Goal: Task Accomplishment & Management: Complete application form

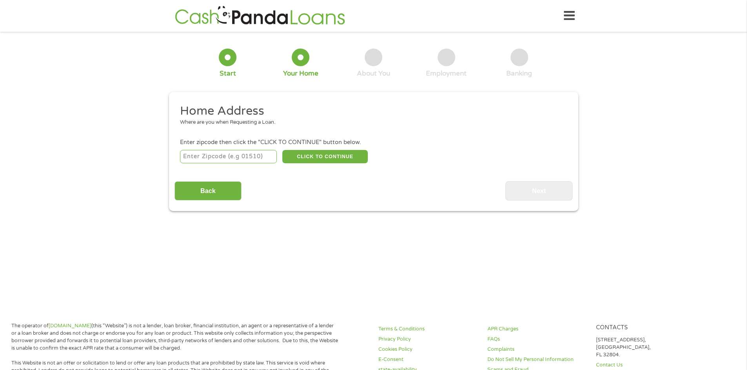
click at [215, 167] on div "Home Address Where are you when Requesting a Loan. Enter zipcode then click the…" at bounding box center [373, 151] width 398 height 97
click at [219, 155] on input "number" at bounding box center [228, 156] width 97 height 13
type input "79720"
click at [304, 156] on button "CLICK TO CONTINUE" at bounding box center [324, 156] width 85 height 13
type input "79720"
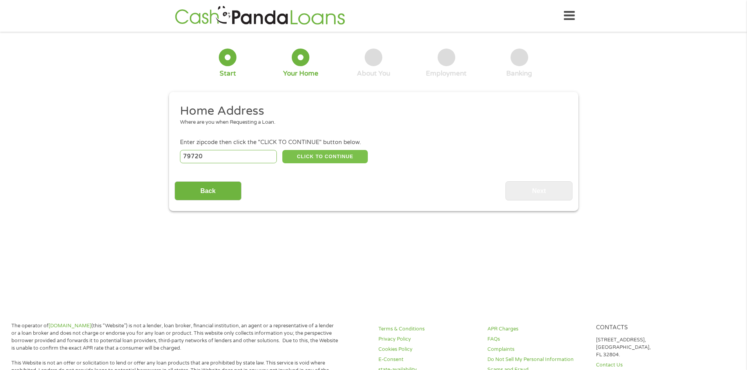
type input "Big Spring"
select select "[US_STATE]"
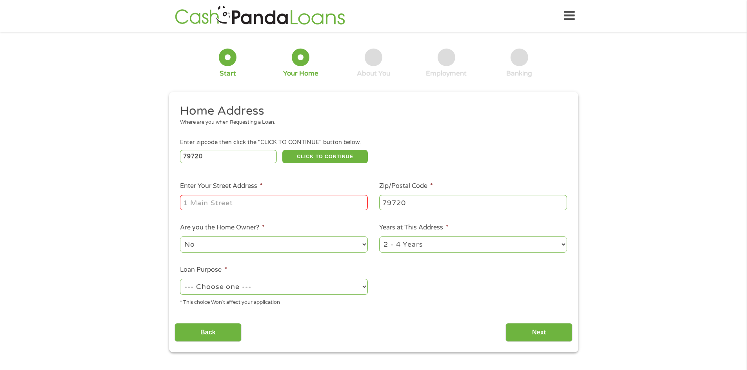
click at [284, 201] on input "Enter Your Street Address *" at bounding box center [274, 202] width 188 height 15
type input "[STREET_ADDRESS][PERSON_NAME]"
select select "paybills"
drag, startPoint x: 527, startPoint y: 319, endPoint x: 530, endPoint y: 329, distance: 10.3
click at [527, 319] on div "Back Next" at bounding box center [373, 330] width 398 height 25
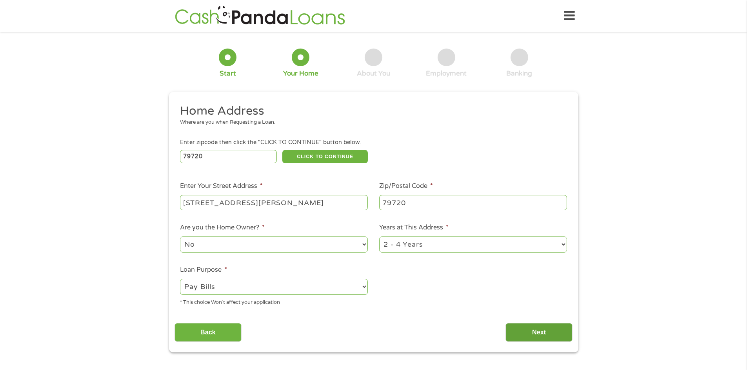
click at [531, 330] on input "Next" at bounding box center [538, 332] width 67 height 19
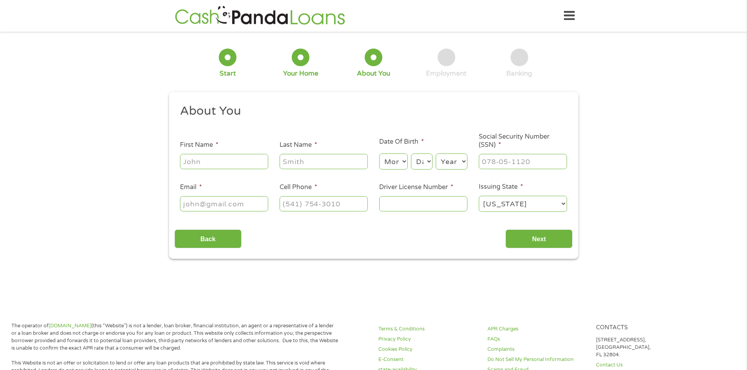
click at [227, 159] on input "First Name *" at bounding box center [224, 161] width 88 height 15
type input "Gabriella"
click at [336, 155] on input "Abrahamn" at bounding box center [323, 161] width 88 height 15
type input "[PERSON_NAME]\"
click at [398, 162] on select "Month 1 2 3 4 5 6 7 8 9 10 11 12" at bounding box center [393, 162] width 29 height 16
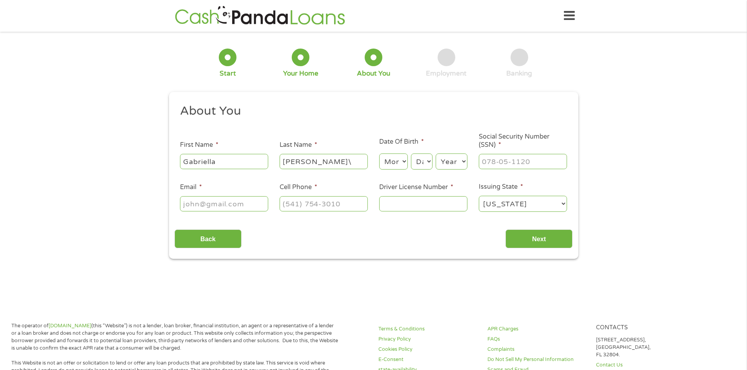
select select "9"
click at [379, 154] on select "Month 1 2 3 4 5 6 7 8 9 10 11 12" at bounding box center [393, 162] width 29 height 16
click at [418, 167] on select "Day 1 2 3 4 5 6 7 8 9 10 11 12 13 14 15 16 17 18 19 20 21 22 23 24 25 26 27 28 …" at bounding box center [421, 162] width 21 height 16
select select "26"
click at [411, 154] on select "Day 1 2 3 4 5 6 7 8 9 10 11 12 13 14 15 16 17 18 19 20 21 22 23 24 25 26 27 28 …" at bounding box center [421, 162] width 21 height 16
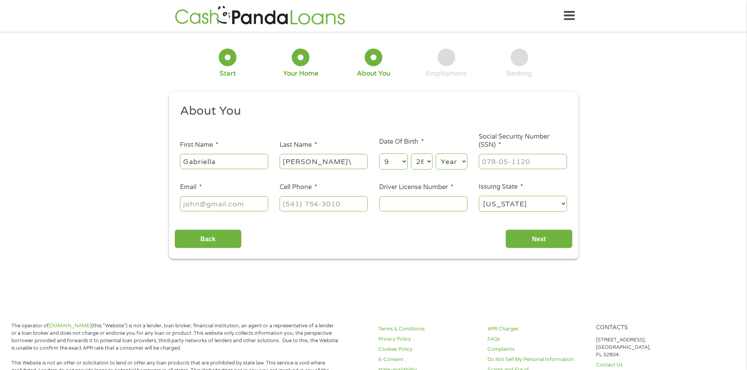
click at [448, 163] on select "Year [DATE] 2006 2005 2004 2003 2002 2001 2000 1999 1998 1997 1996 1995 1994 19…" at bounding box center [452, 162] width 32 height 16
select select "1995"
click at [436, 154] on select "Year [DATE] 2006 2005 2004 2003 2002 2001 2000 1999 1998 1997 1996 1995 1994 19…" at bounding box center [452, 162] width 32 height 16
click at [502, 163] on input "___-__-____" at bounding box center [523, 161] width 88 height 15
type input "629-50-0578"
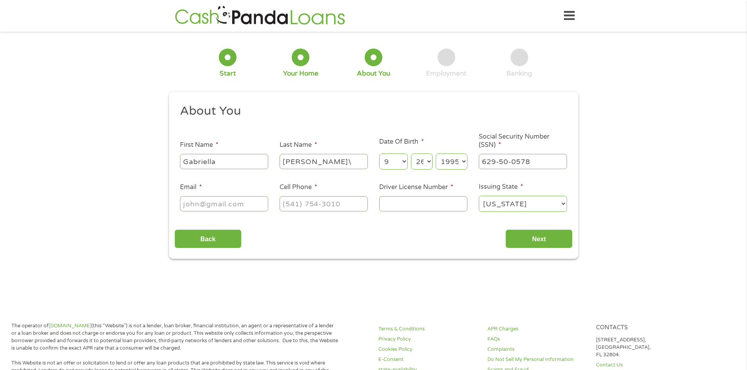
click at [233, 205] on input "Email *" at bounding box center [224, 203] width 88 height 15
type input "[EMAIL_ADDRESS][DOMAIN_NAME]"
type input "[PHONE_NUMBER]"
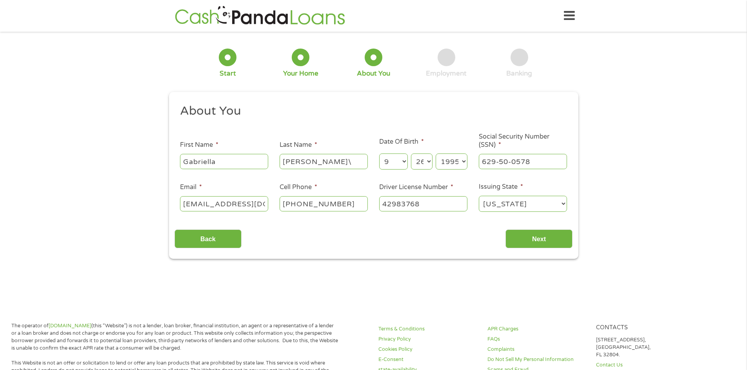
type input "42983768"
click at [536, 246] on input "Next" at bounding box center [538, 239] width 67 height 19
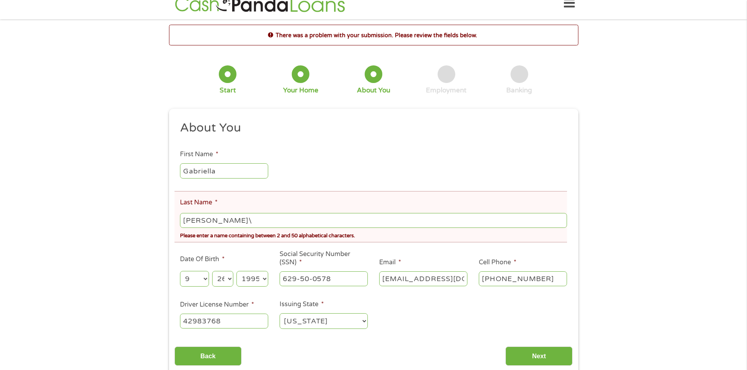
scroll to position [13, 0]
click at [253, 222] on input "[PERSON_NAME]\" at bounding box center [373, 220] width 387 height 15
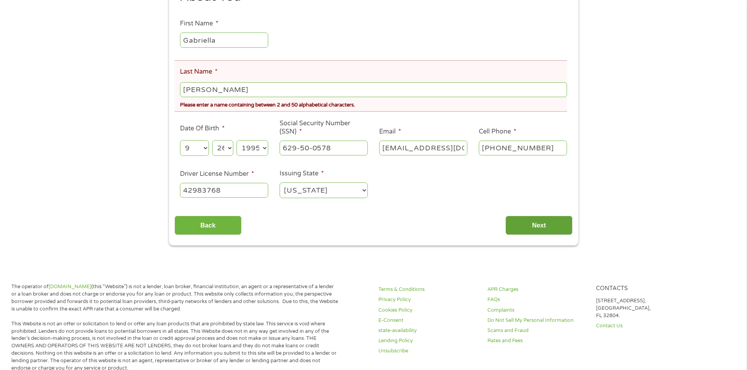
scroll to position [144, 0]
type input "[PERSON_NAME]"
click at [534, 228] on input "Next" at bounding box center [538, 225] width 67 height 19
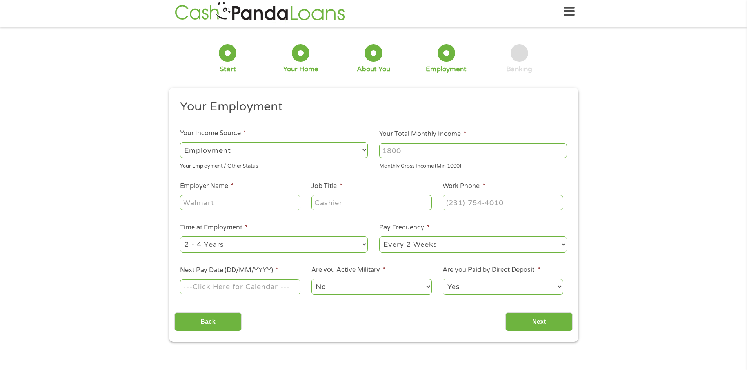
scroll to position [0, 0]
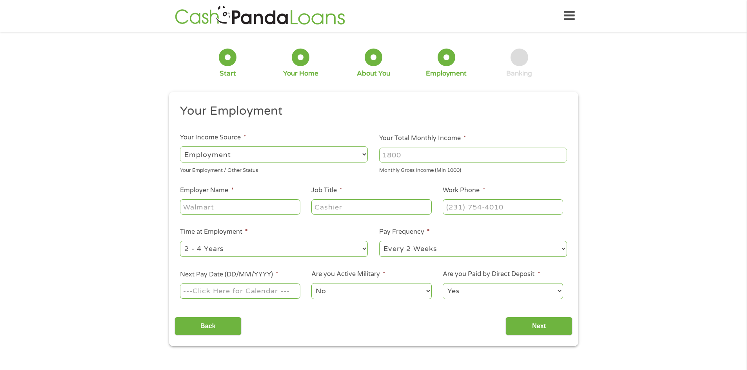
click at [457, 147] on div at bounding box center [473, 155] width 188 height 18
click at [461, 154] on input "Your Total Monthly Income *" at bounding box center [473, 155] width 188 height 15
type input "2500"
click at [253, 203] on input "Employer Name *" at bounding box center [240, 207] width 120 height 15
click at [256, 211] on input "H&R Blok" at bounding box center [240, 207] width 120 height 15
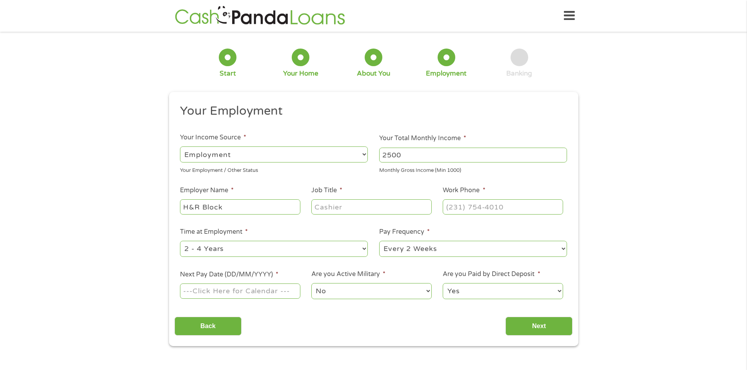
type input "H&R Block"
type input "Senior Tax Specialist"
type input "[PHONE_NUMBER]"
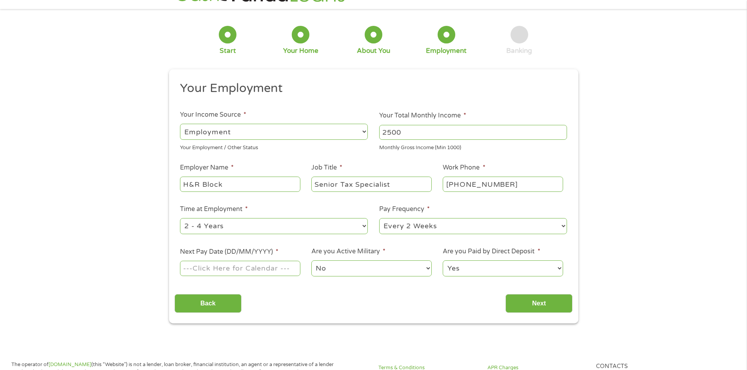
scroll to position [26, 0]
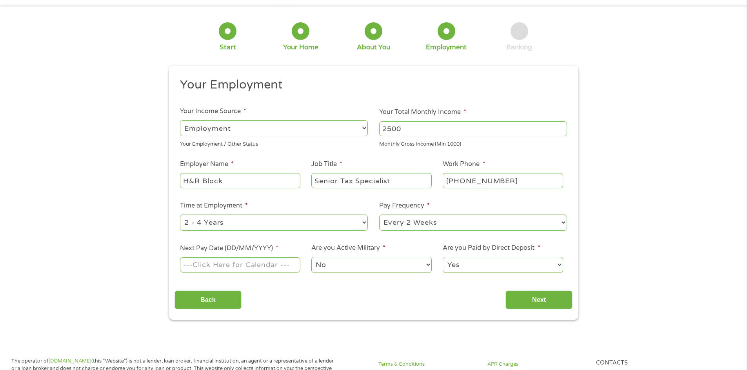
click at [256, 265] on input "Next Pay Date (DD/MM/YYYY) *" at bounding box center [240, 265] width 120 height 15
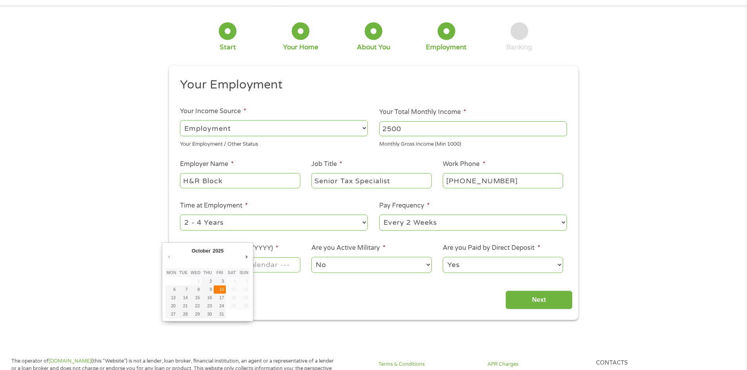
type input "[DATE]"
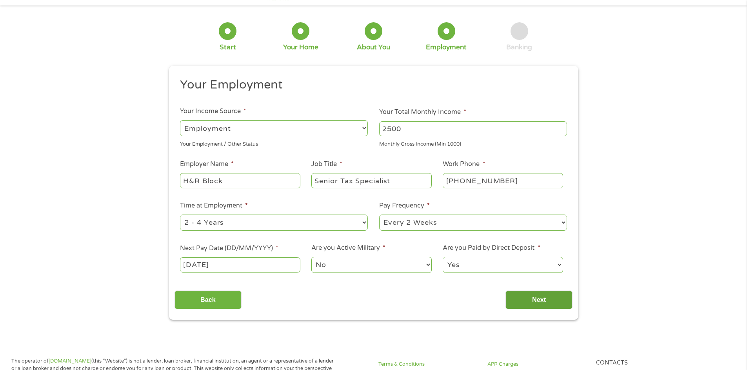
click at [543, 299] on input "Next" at bounding box center [538, 300] width 67 height 19
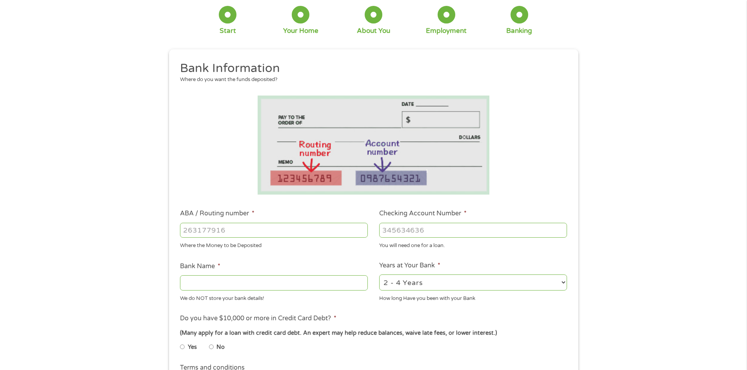
scroll to position [52, 0]
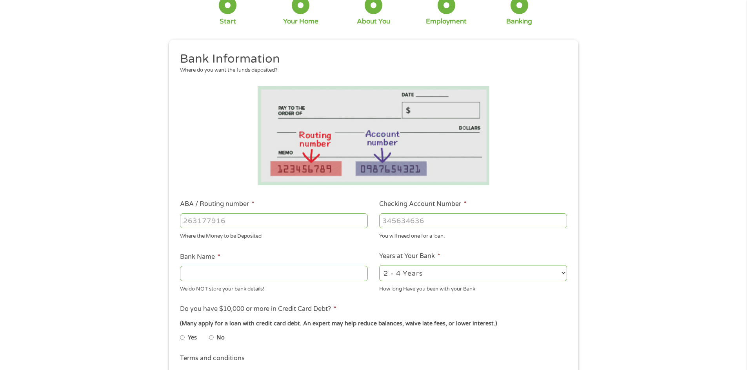
click at [270, 219] on input "ABA / Routing number *" at bounding box center [274, 221] width 188 height 15
type input "111900659"
type input "[PERSON_NAME] FARGO BANK"
type input "111900659"
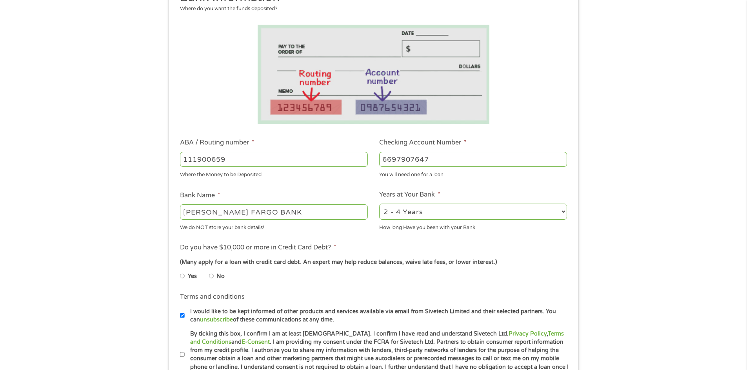
scroll to position [118, 0]
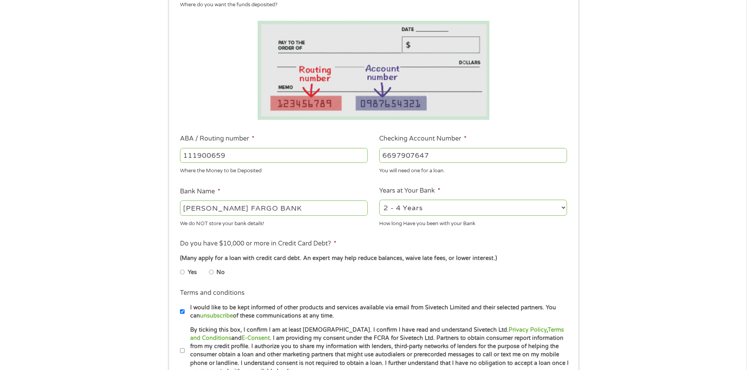
type input "6697907647"
click at [218, 272] on label "No" at bounding box center [220, 273] width 8 height 9
click at [214, 272] on input "No" at bounding box center [211, 272] width 5 height 13
radio input "true"
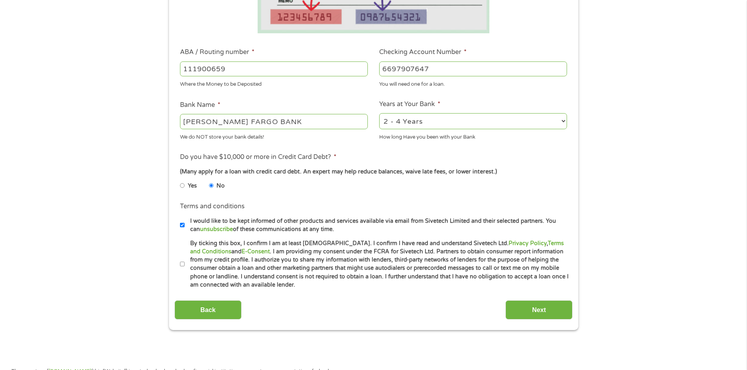
scroll to position [209, 0]
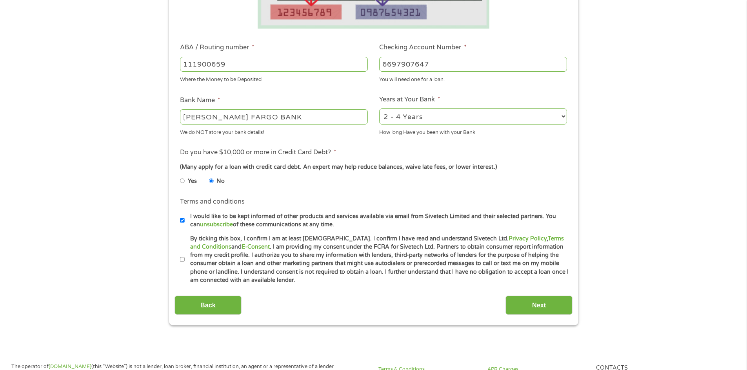
click at [186, 258] on label "By ticking this box, I confirm I am at least [DEMOGRAPHIC_DATA]. I confirm I ha…" at bounding box center [377, 260] width 385 height 50
click at [185, 258] on input "By ticking this box, I confirm I am at least [DEMOGRAPHIC_DATA]. I confirm I ha…" at bounding box center [182, 260] width 5 height 13
checkbox input "true"
click at [542, 301] on input "Next" at bounding box center [538, 305] width 67 height 19
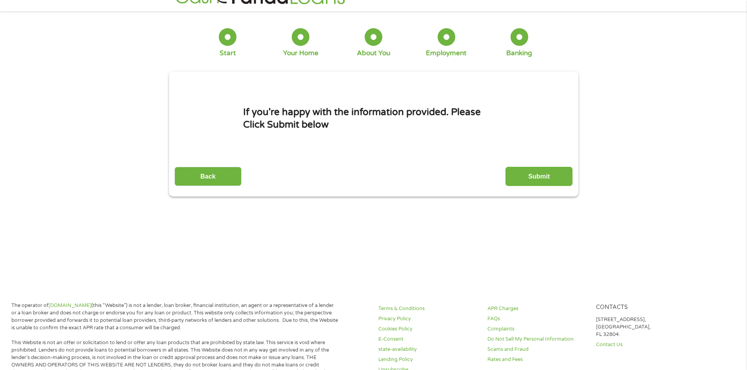
scroll to position [0, 0]
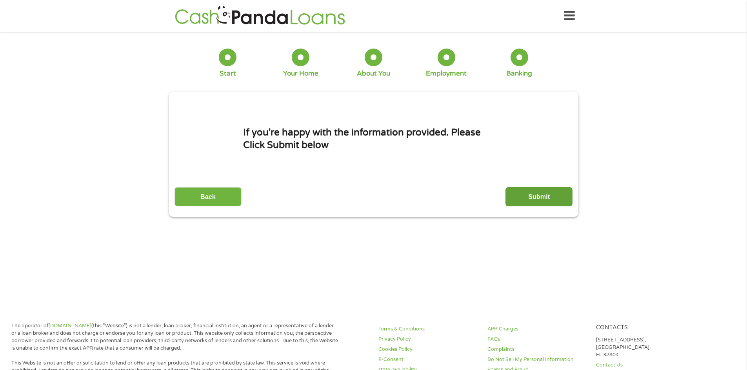
click at [555, 195] on input "Submit" at bounding box center [538, 196] width 67 height 19
